Goal: Task Accomplishment & Management: Manage account settings

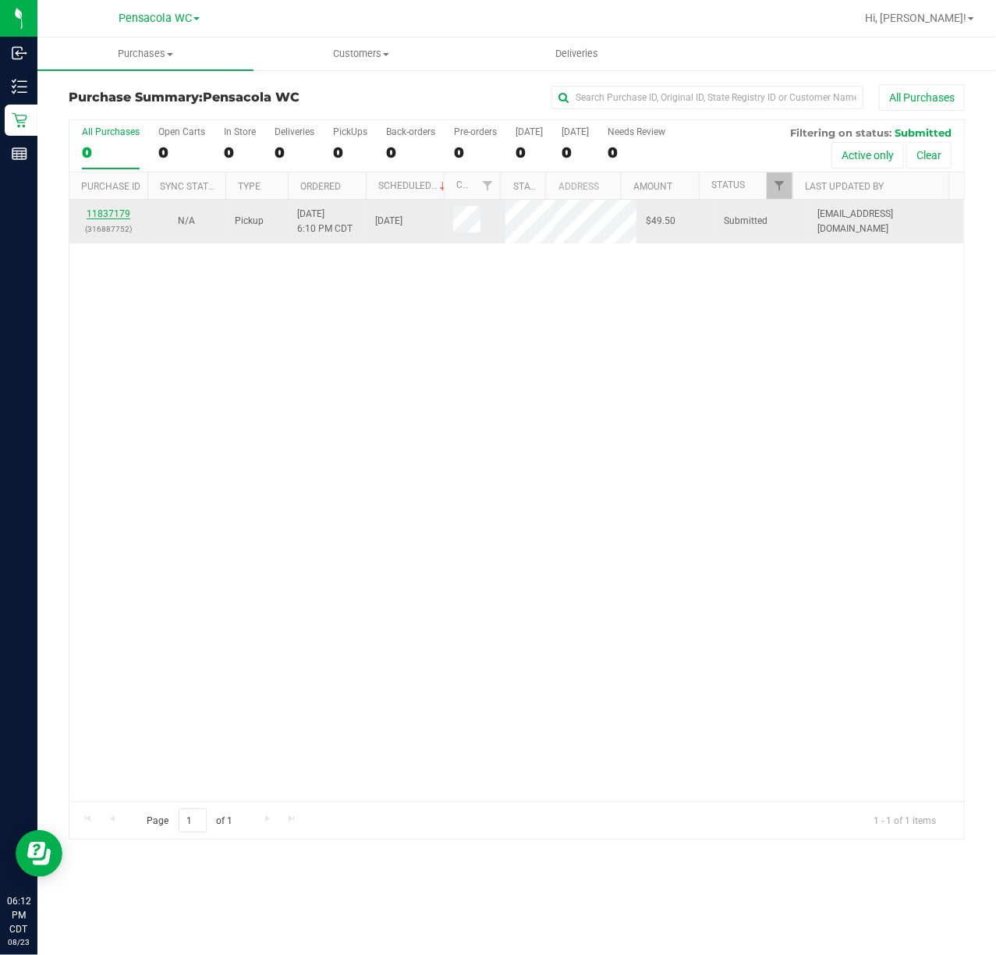
click at [101, 214] on link "11837179" at bounding box center [109, 213] width 44 height 11
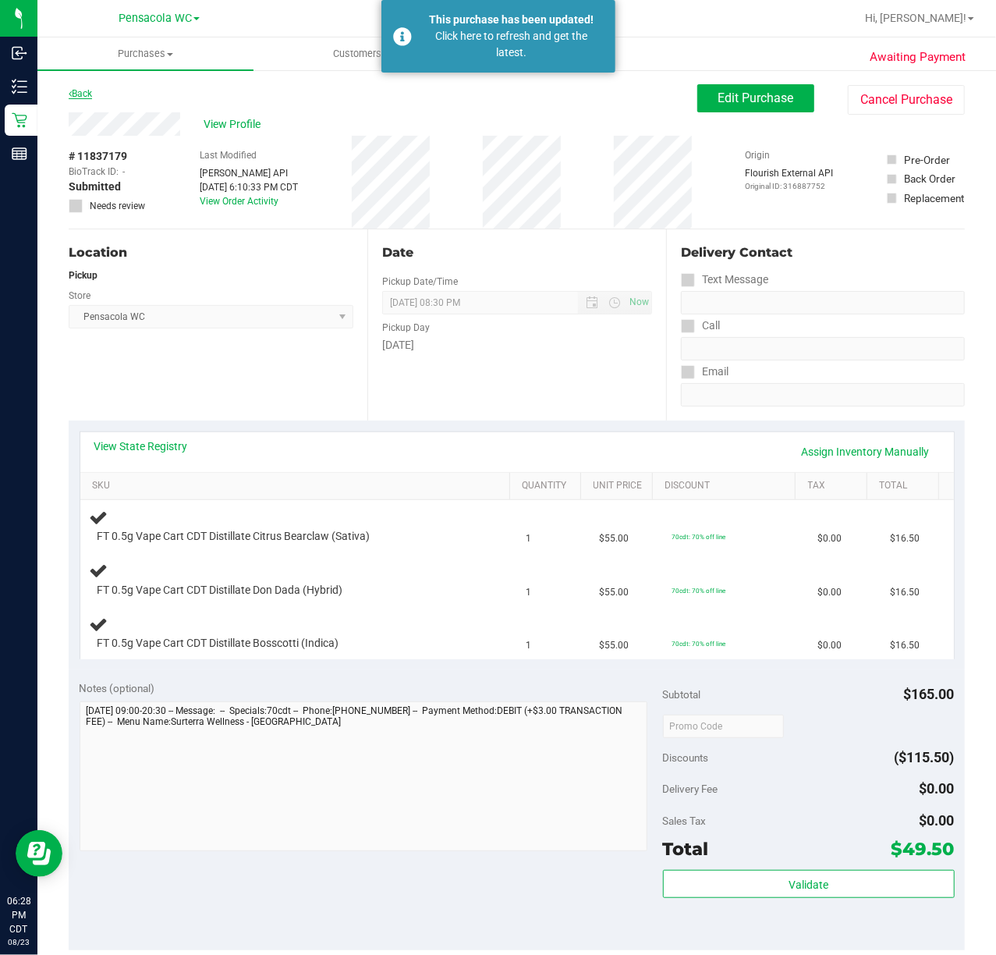
click at [83, 92] on link "Back" at bounding box center [80, 93] width 23 height 11
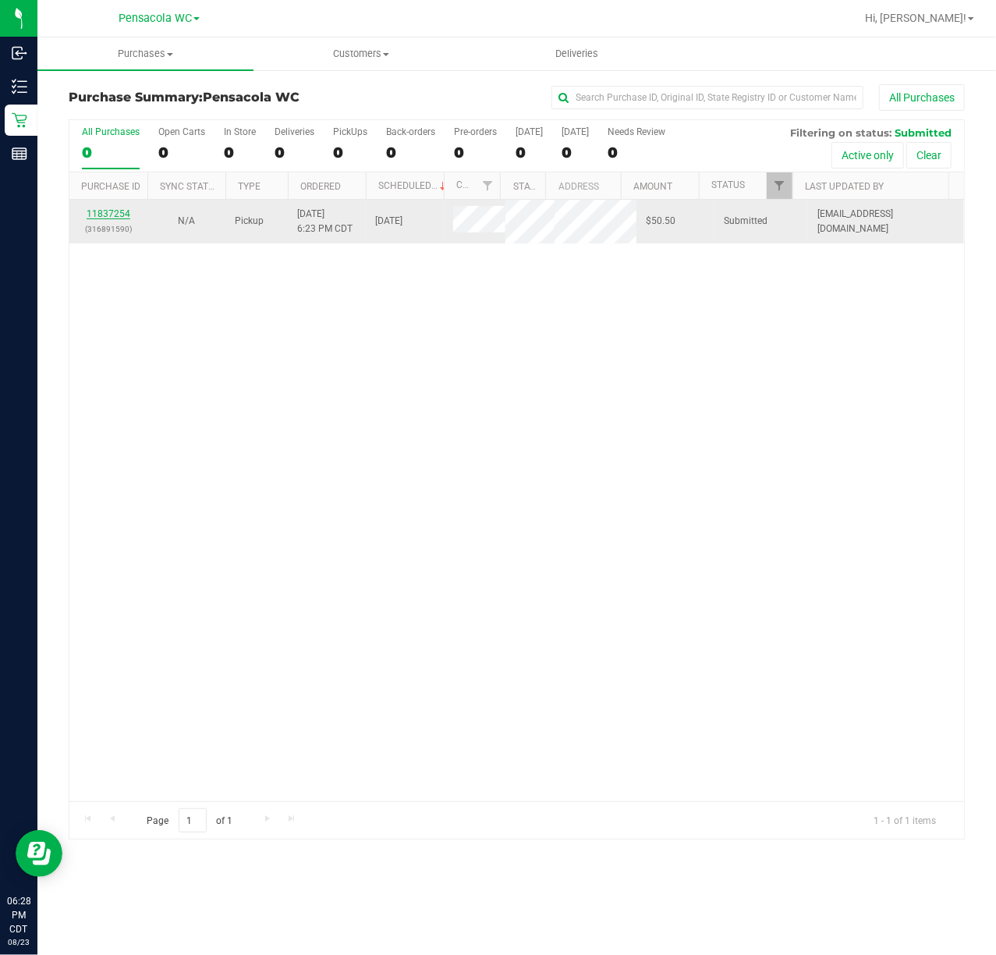
click at [107, 216] on link "11837254" at bounding box center [109, 213] width 44 height 11
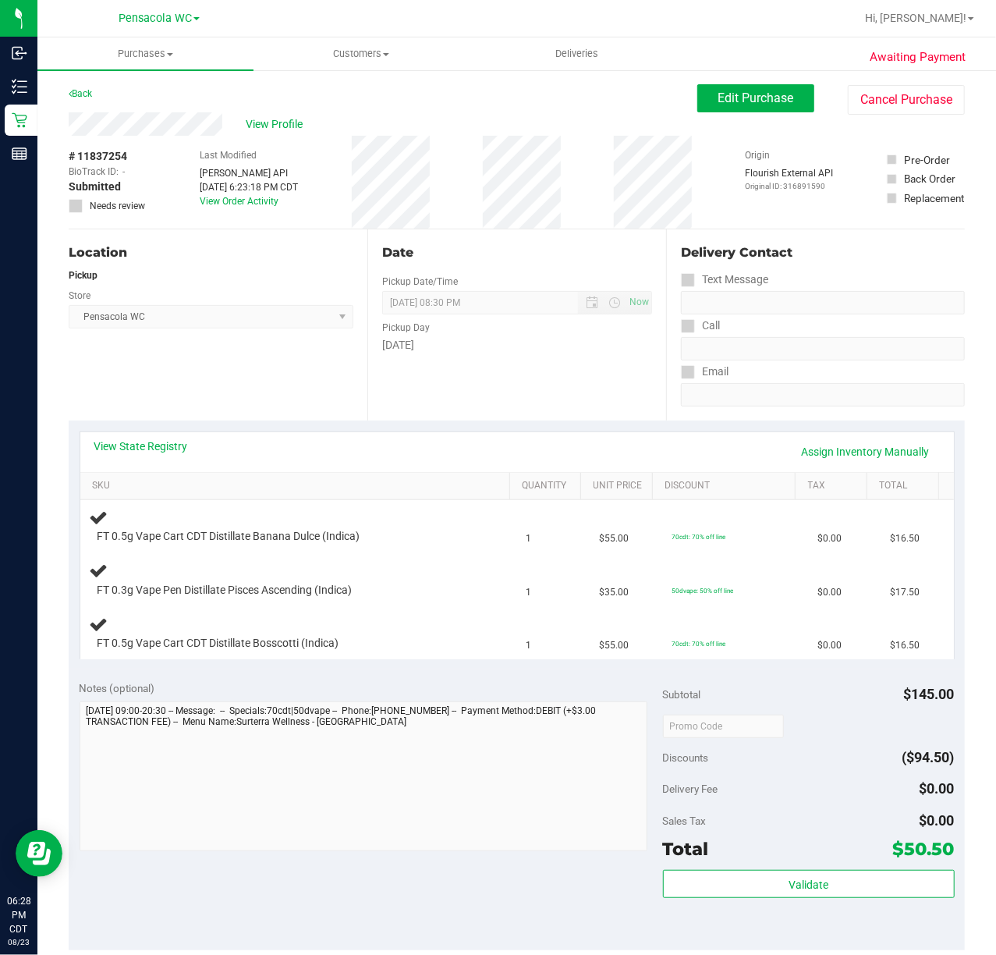
click at [237, 376] on div "Location Pickup Store Pensacola WC Select Store [PERSON_NAME][GEOGRAPHIC_DATA] …" at bounding box center [218, 324] width 299 height 191
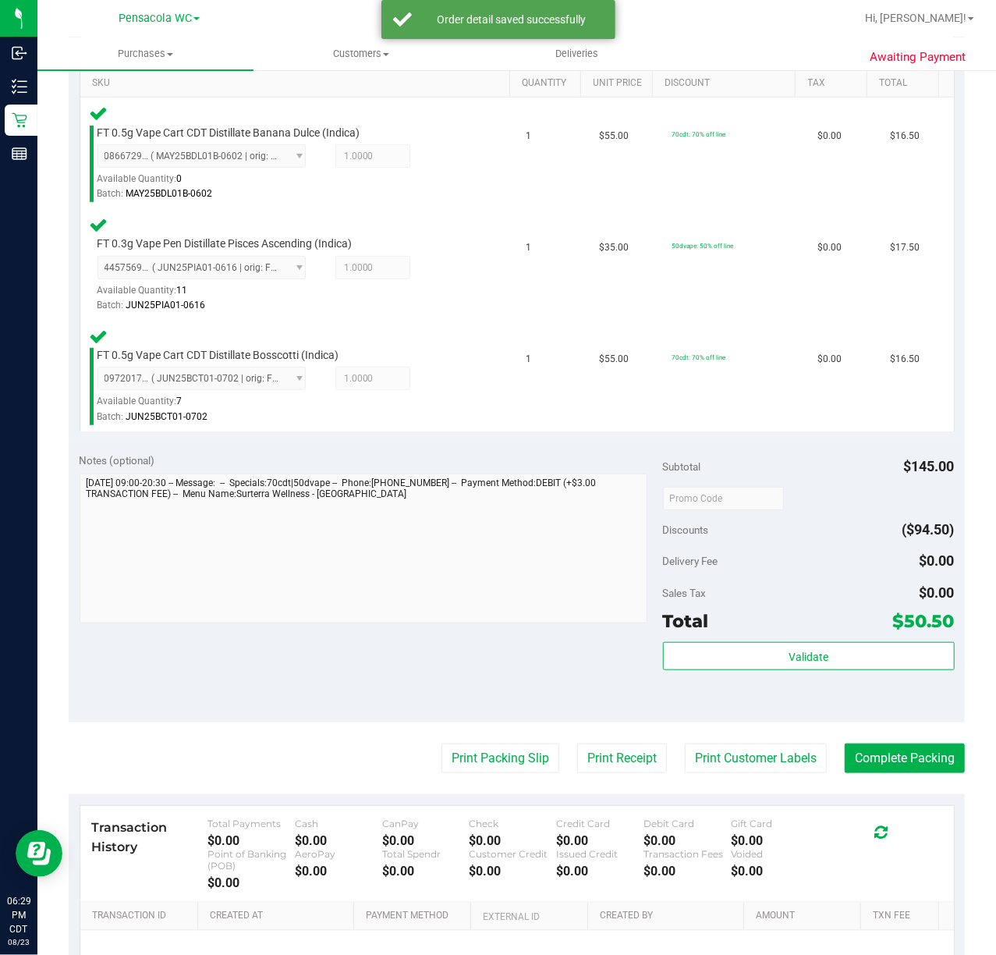
scroll to position [416, 0]
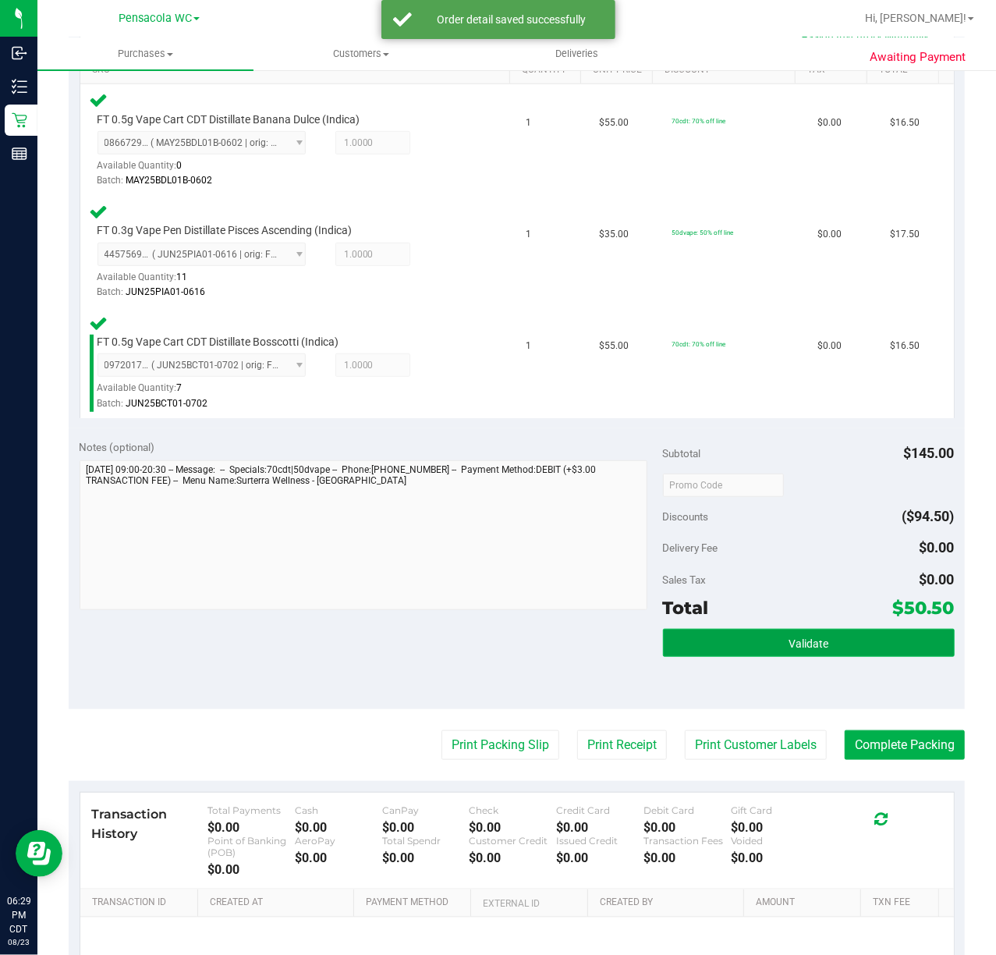
click at [768, 630] on button "Validate" at bounding box center [809, 643] width 292 height 28
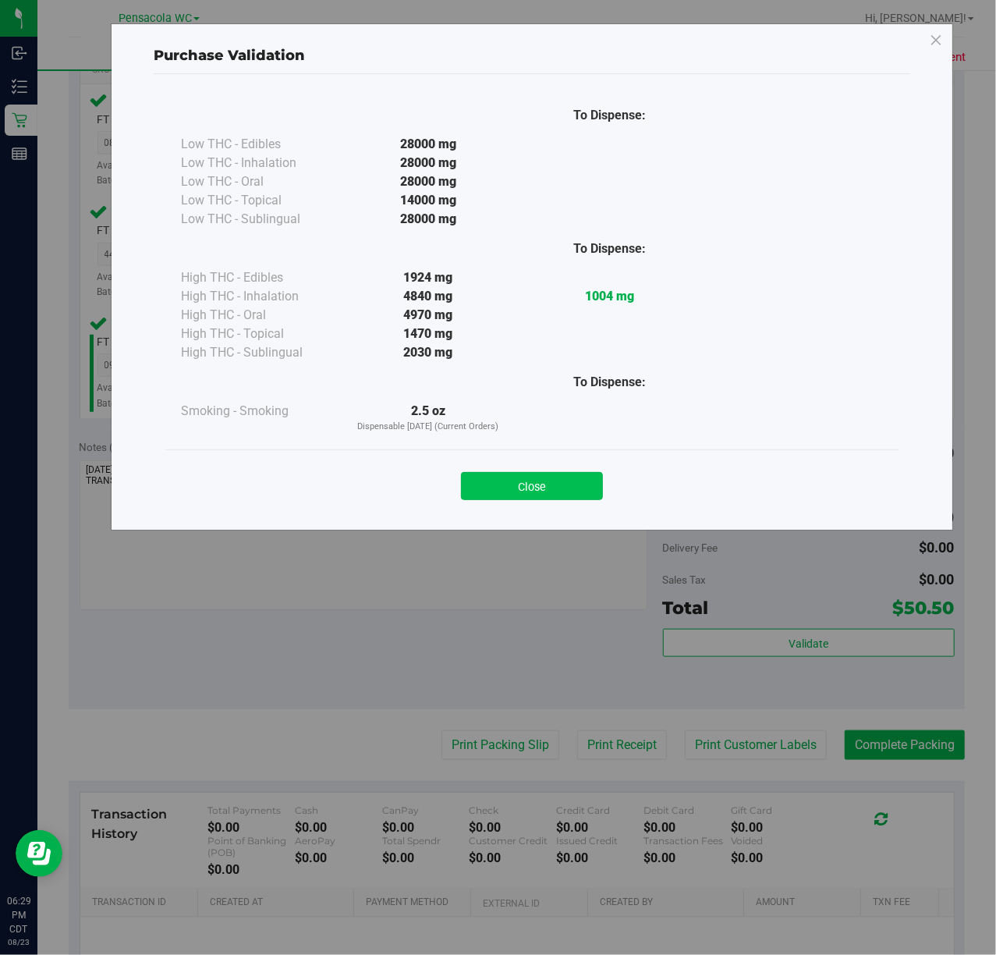
click at [577, 496] on button "Close" at bounding box center [532, 486] width 142 height 28
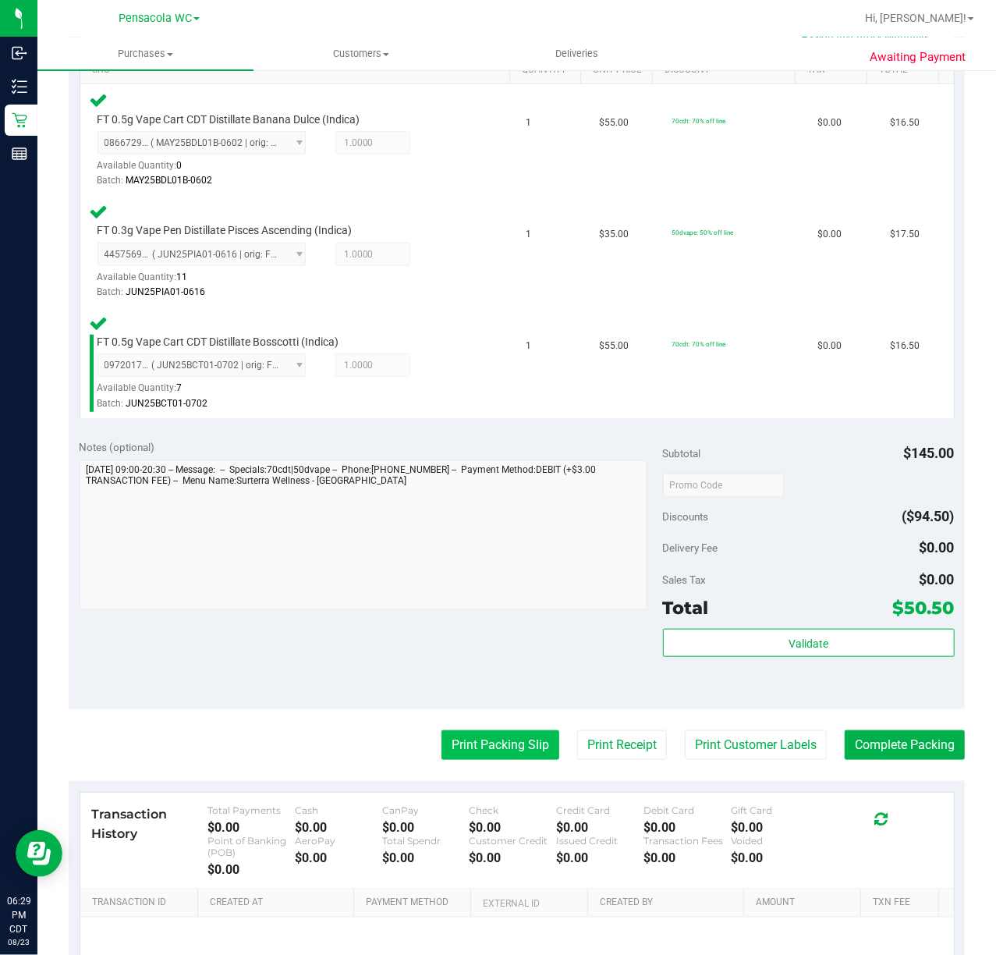
click at [525, 753] on button "Print Packing Slip" at bounding box center [501, 745] width 118 height 30
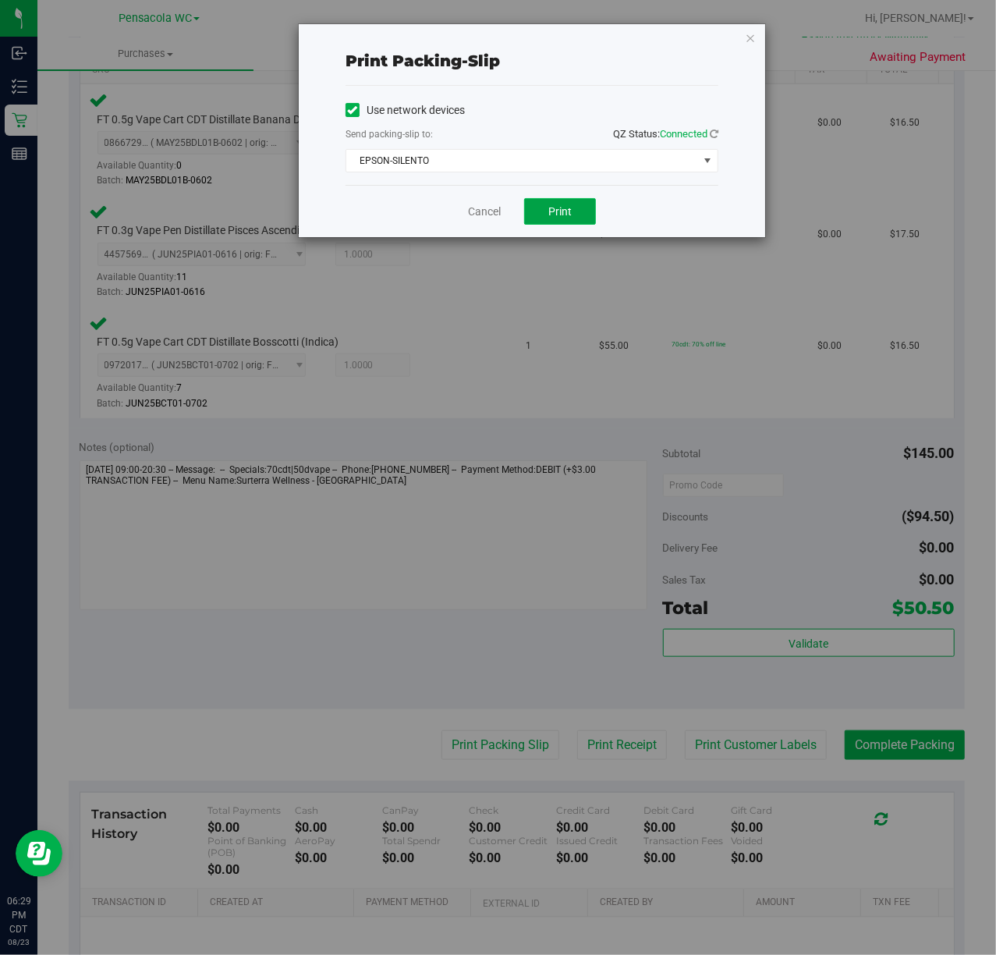
click at [545, 222] on button "Print" at bounding box center [560, 211] width 72 height 27
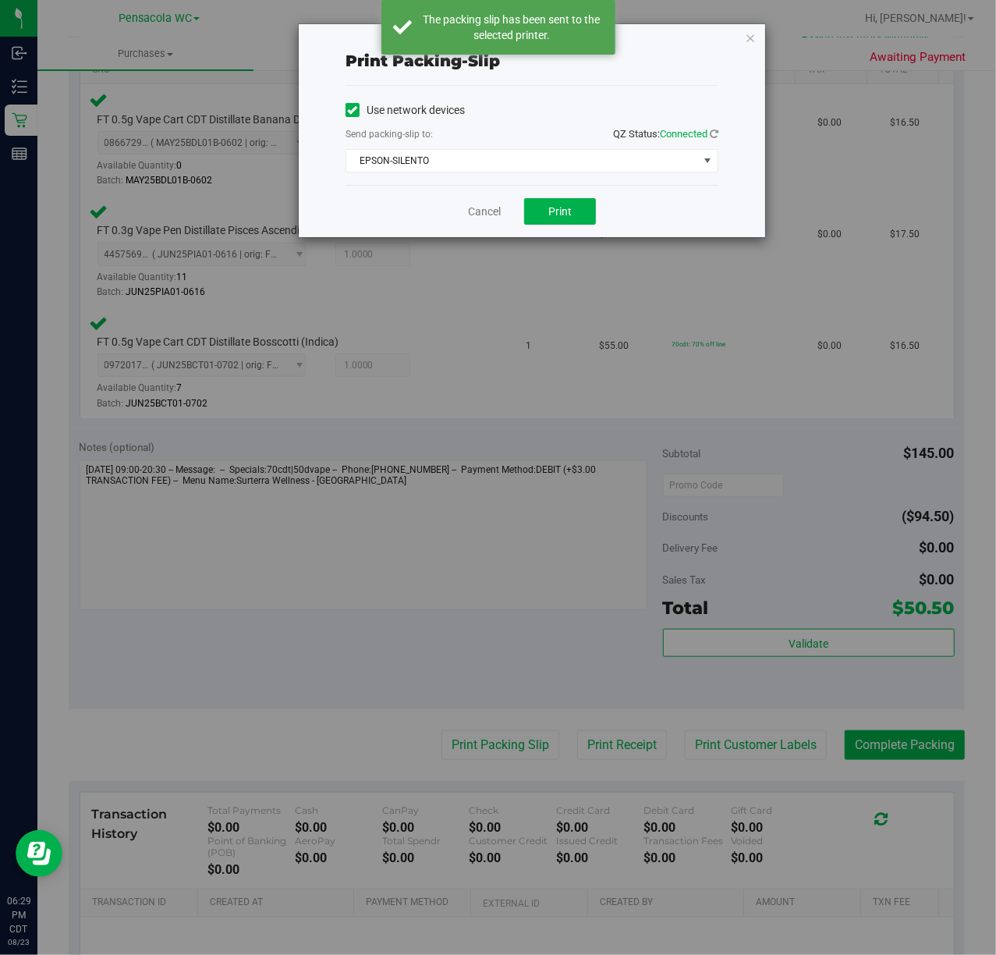
click at [744, 38] on div "Print packing-slip Use network devices Send packing-slip to: QZ Status: Connect…" at bounding box center [532, 130] width 467 height 213
click at [747, 39] on icon "button" at bounding box center [750, 37] width 11 height 19
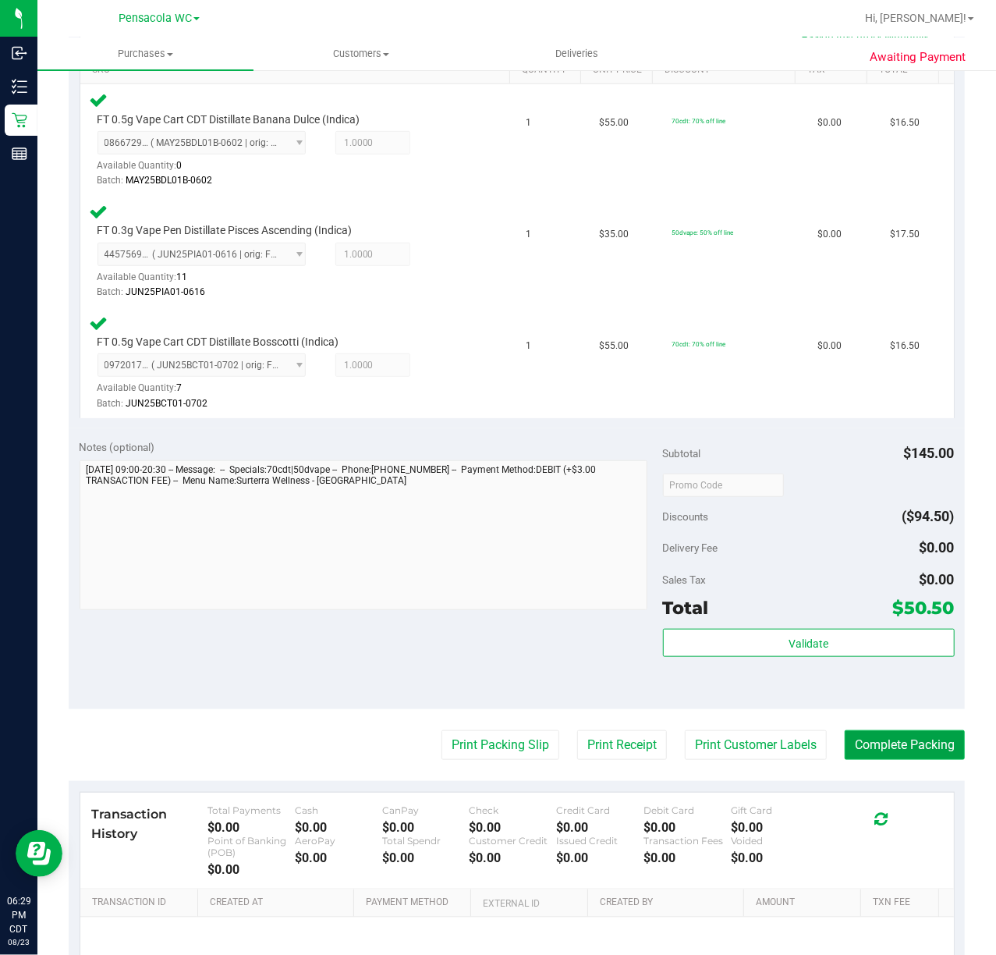
click at [853, 750] on button "Complete Packing" at bounding box center [905, 745] width 120 height 30
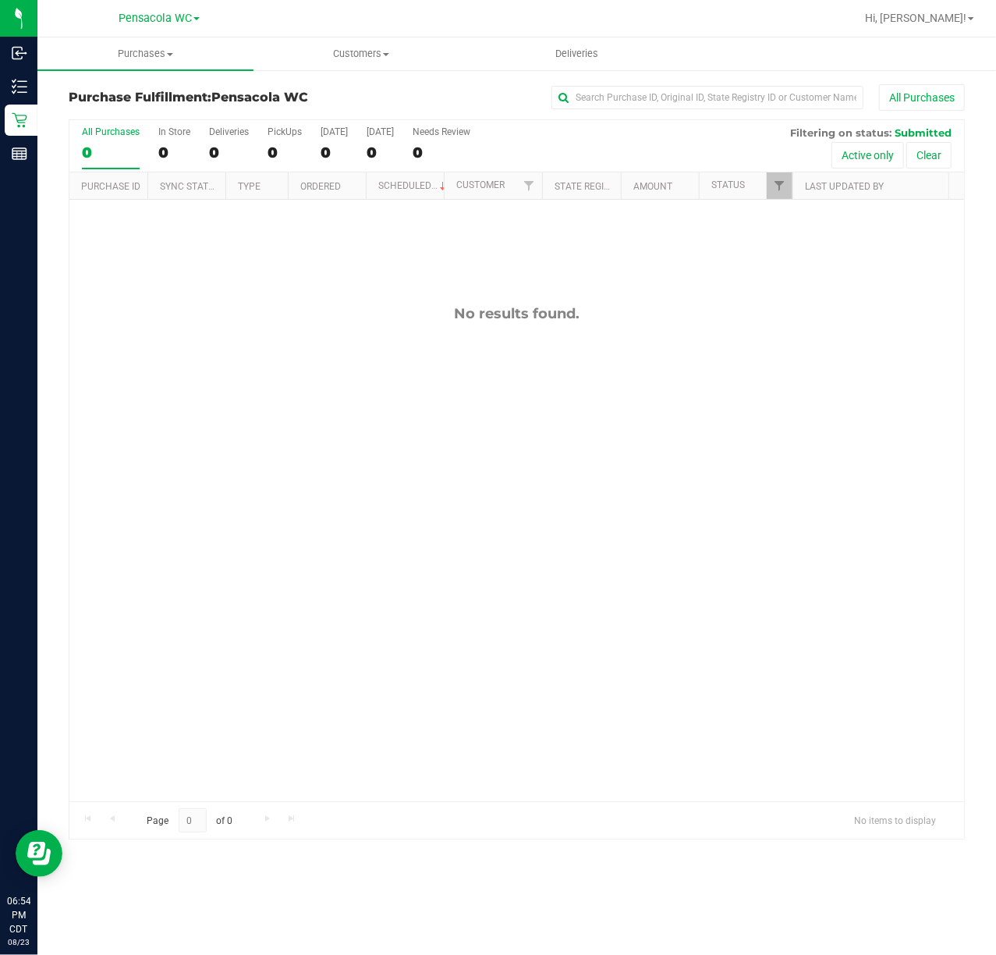
click at [345, 593] on div "No results found." at bounding box center [516, 553] width 895 height 707
click at [438, 569] on div "11837439 (316898667) N/A Pickup [DATE] 7:06 PM CDT 8/23/2025 $174.00 Submitted …" at bounding box center [516, 501] width 895 height 602
click at [382, 322] on div "11837439 (316898667) N/A Pickup [DATE] 7:06 PM CDT 8/23/2025 $174.00 Submitted …" at bounding box center [516, 501] width 895 height 602
